Goal: Information Seeking & Learning: Find specific page/section

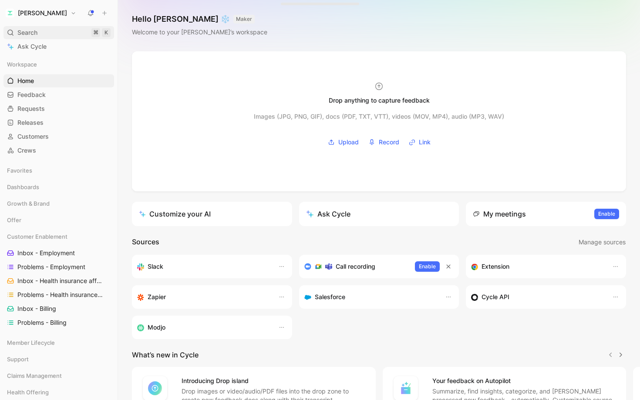
click at [56, 26] on div "Search ⌘ K" at bounding box center [58, 32] width 111 height 13
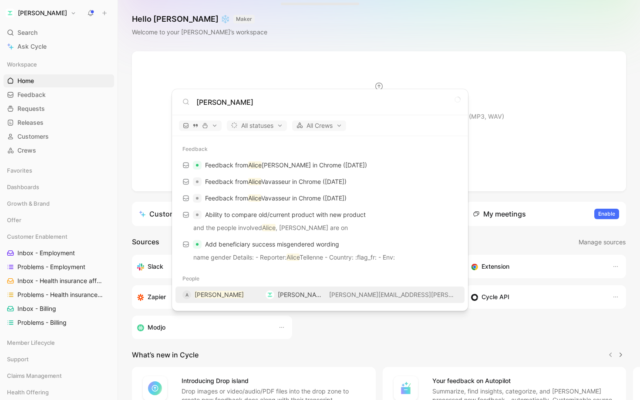
type input "[PERSON_NAME]"
click at [241, 292] on div "A [PERSON_NAME]" at bounding box center [220, 295] width 76 height 10
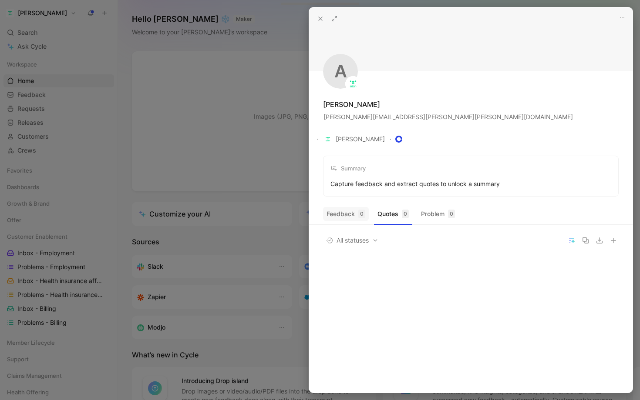
click at [353, 207] on button "Feedback 0" at bounding box center [346, 214] width 46 height 14
click at [317, 21] on icon at bounding box center [320, 18] width 7 height 7
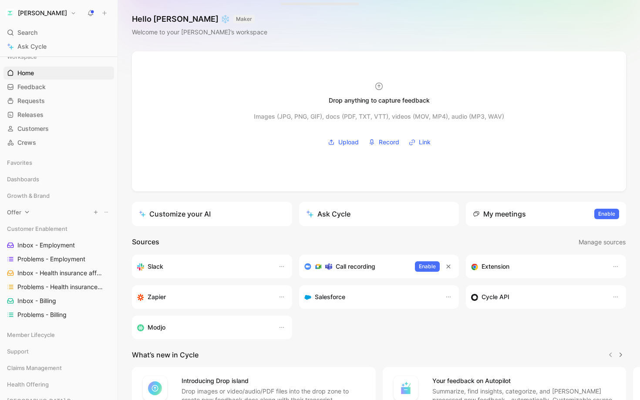
scroll to position [8, 0]
click at [34, 222] on div "Customer Enablement" at bounding box center [58, 228] width 111 height 13
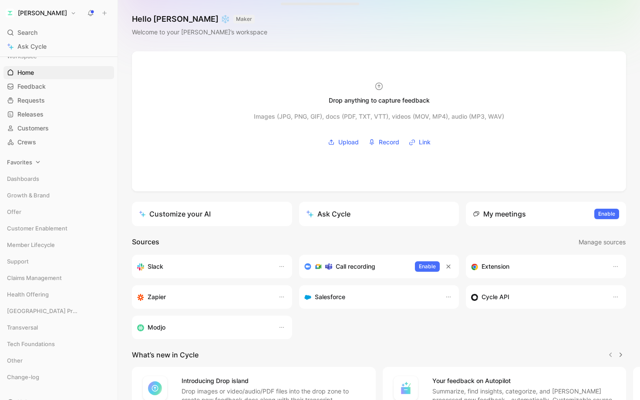
click at [30, 167] on div "Favorites" at bounding box center [58, 162] width 111 height 13
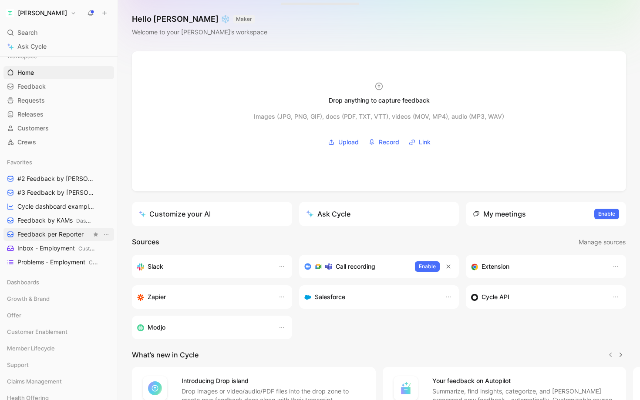
click at [52, 233] on span "Feedback per Reporter" at bounding box center [50, 234] width 66 height 9
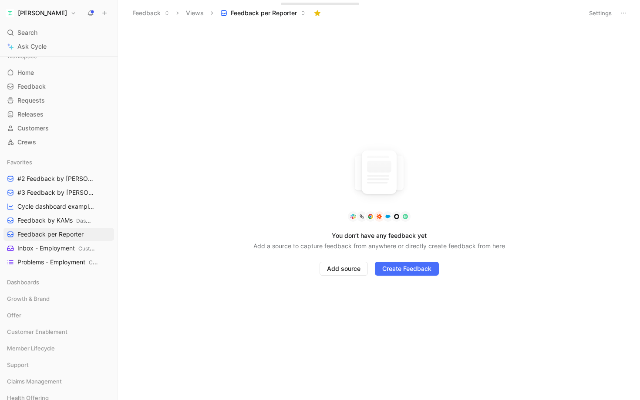
click at [602, 14] on button "Settings" at bounding box center [600, 13] width 30 height 12
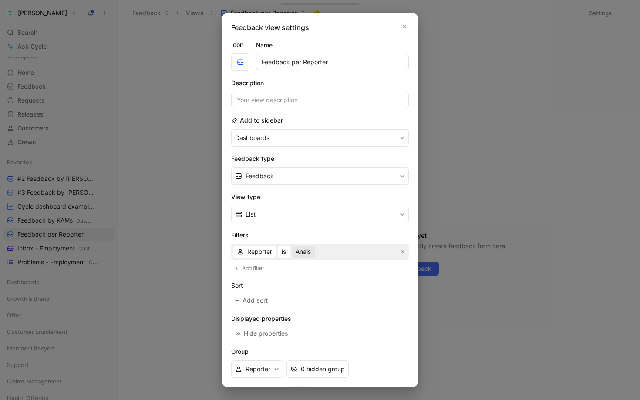
click at [313, 251] on button "Anaïs" at bounding box center [303, 252] width 23 height 12
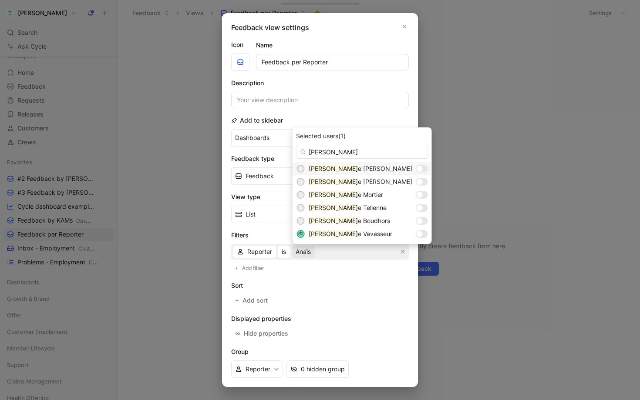
click at [416, 168] on div at bounding box center [419, 169] width 6 height 6
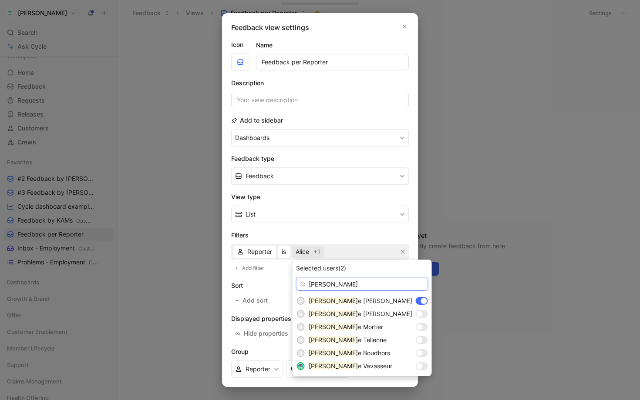
click at [337, 284] on input "[PERSON_NAME]" at bounding box center [362, 284] width 132 height 14
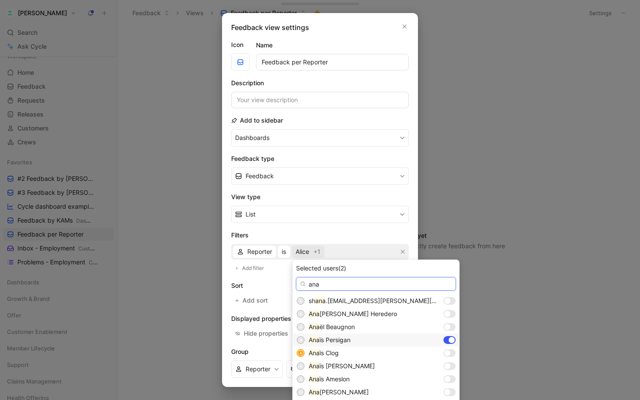
type input "ana"
click at [443, 343] on div at bounding box center [449, 340] width 12 height 8
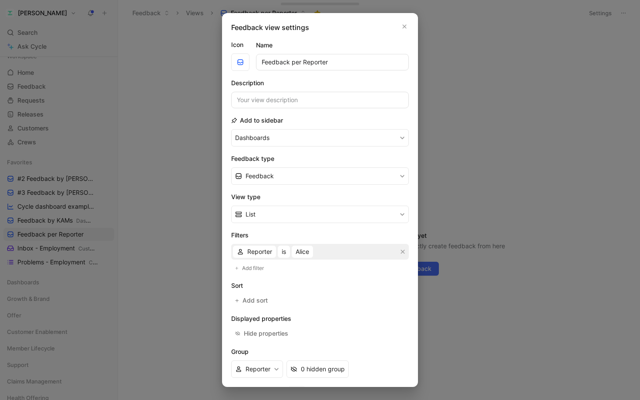
scroll to position [37, 0]
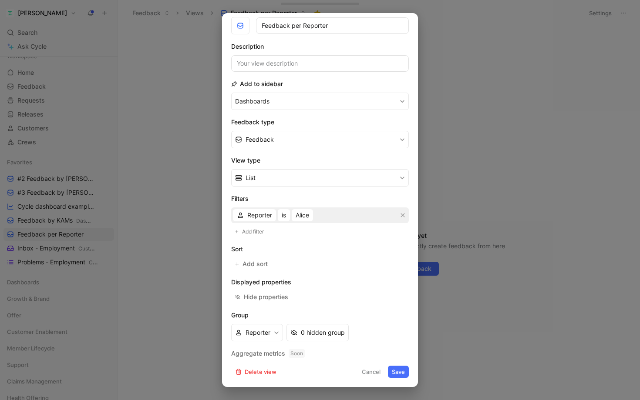
click at [395, 376] on button "Save" at bounding box center [398, 372] width 21 height 12
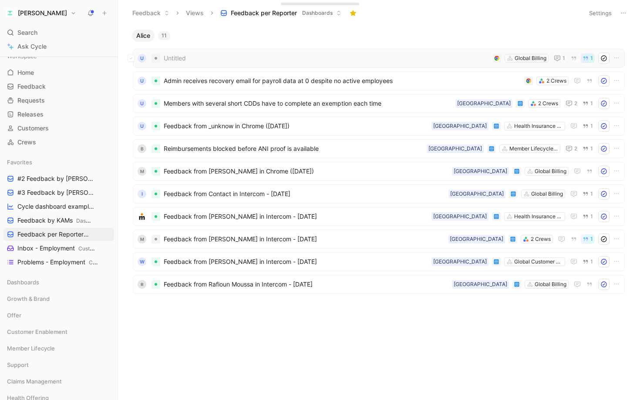
click at [287, 66] on div "U Untitled Global Billing 1 1" at bounding box center [379, 58] width 492 height 19
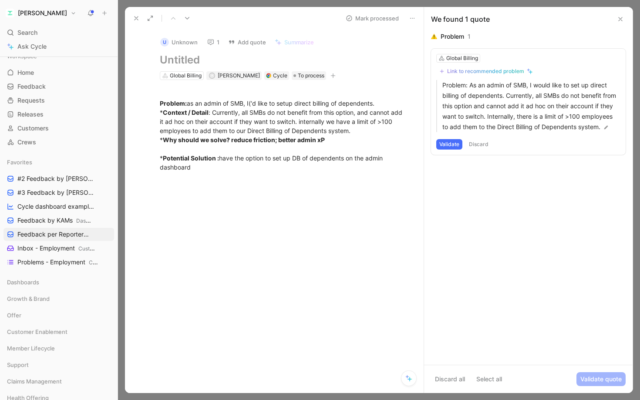
click at [133, 17] on icon at bounding box center [136, 18] width 7 height 7
click at [141, 20] on button at bounding box center [136, 18] width 12 height 12
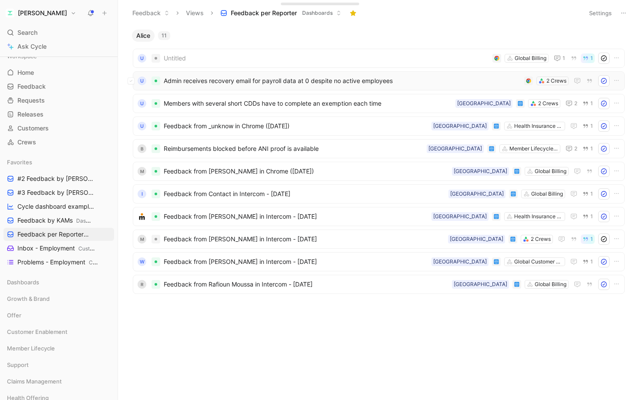
click at [347, 85] on span "Admin receives recovery email for payroll data at 0 despite no active employees" at bounding box center [342, 81] width 357 height 10
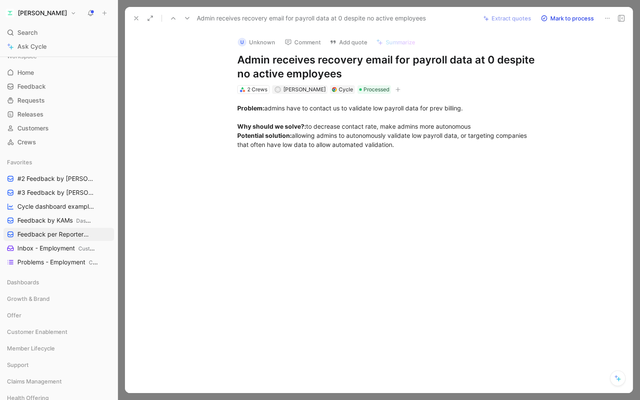
click at [137, 18] on icon at bounding box center [136, 18] width 7 height 7
